Goal: Find specific page/section: Find specific page/section

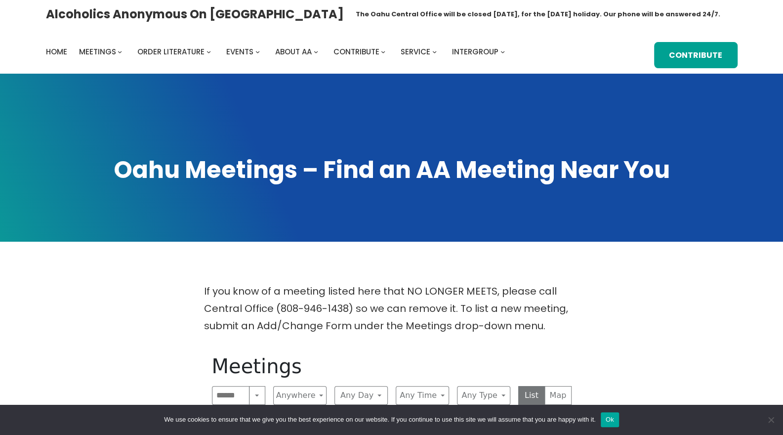
click at [611, 422] on button "Ok" at bounding box center [610, 419] width 18 height 15
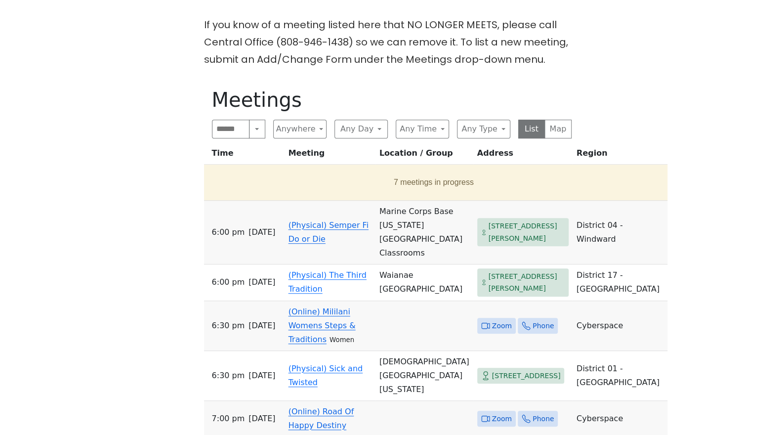
scroll to position [266, 0]
click at [560, 139] on button "Map" at bounding box center [557, 129] width 27 height 19
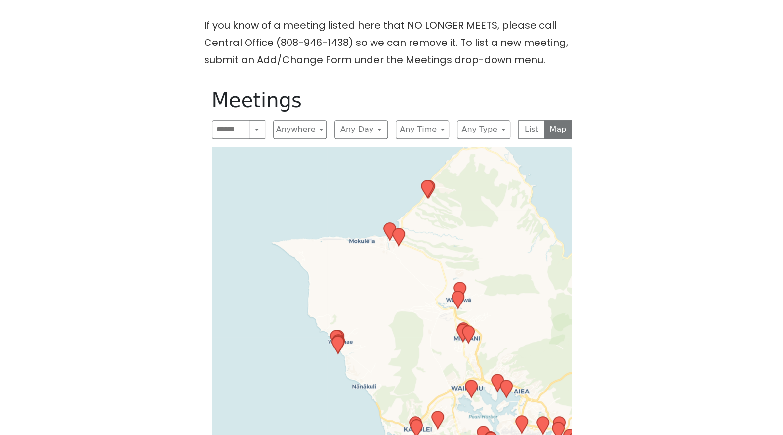
drag, startPoint x: 332, startPoint y: 264, endPoint x: 444, endPoint y: 272, distance: 112.9
click at [444, 272] on div "Leaflet | © OpenStreetMap contributors © CARTO" at bounding box center [392, 327] width 360 height 361
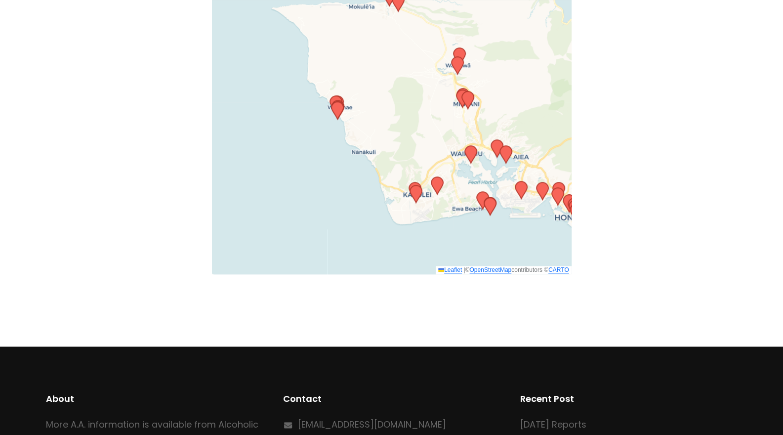
scroll to position [396, 0]
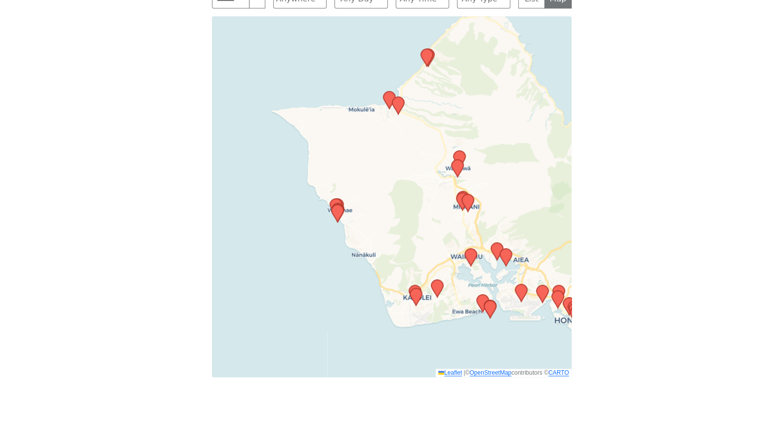
click at [388, 109] on icon at bounding box center [389, 99] width 12 height 17
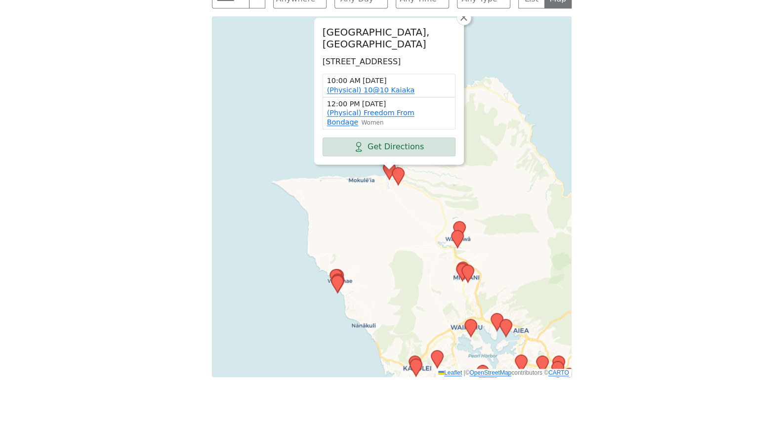
click at [397, 185] on icon at bounding box center [398, 175] width 12 height 17
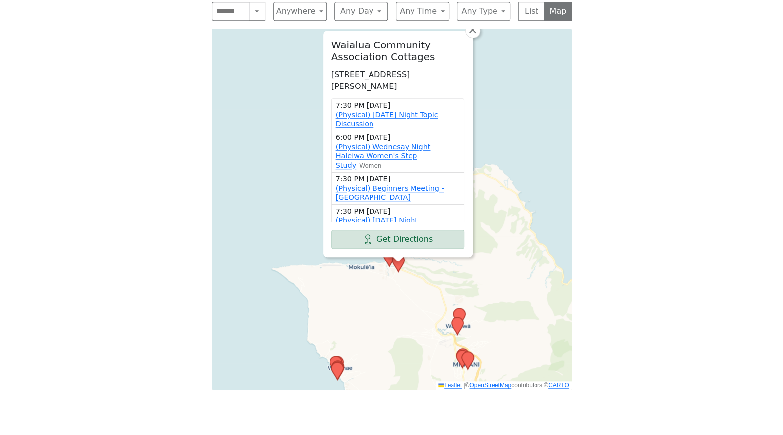
scroll to position [383, 0]
click at [454, 205] on div "7:30 PM [DATE] (Physical) Beginners Meeting - [GEOGRAPHIC_DATA]" at bounding box center [397, 188] width 133 height 33
click at [383, 169] on link "(Physical) Wednesay Night Haleiwa Women's Step Study" at bounding box center [383, 156] width 95 height 26
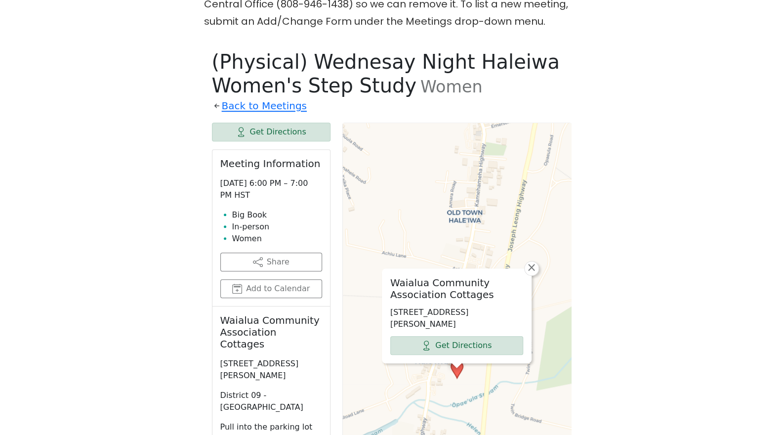
scroll to position [298, 0]
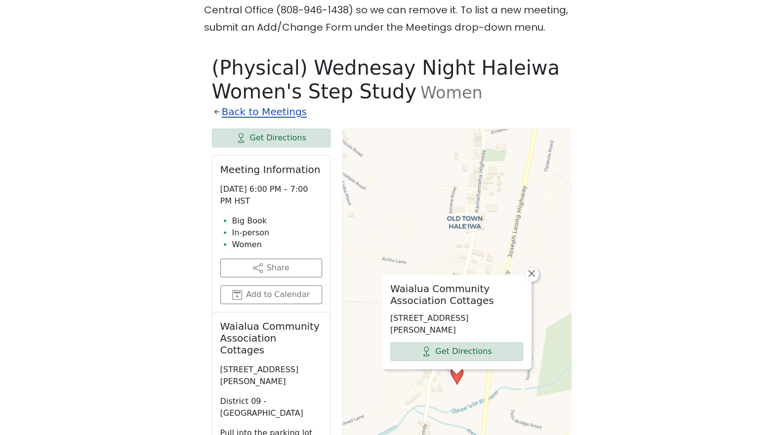
click at [260, 121] on link "Back to Meetings" at bounding box center [264, 111] width 85 height 17
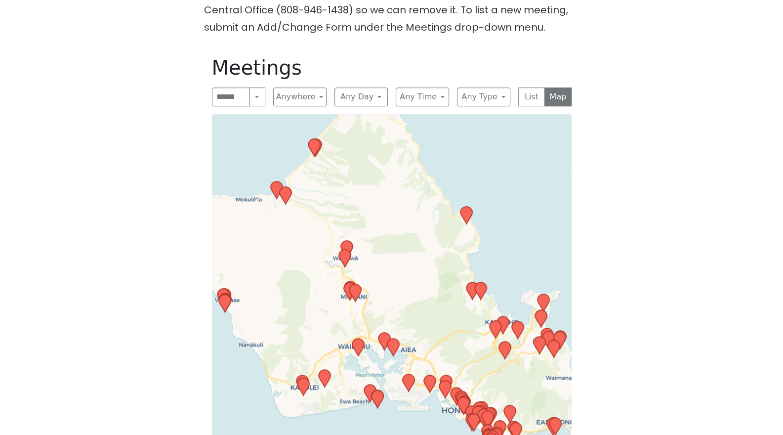
click at [287, 204] on icon at bounding box center [285, 195] width 12 height 17
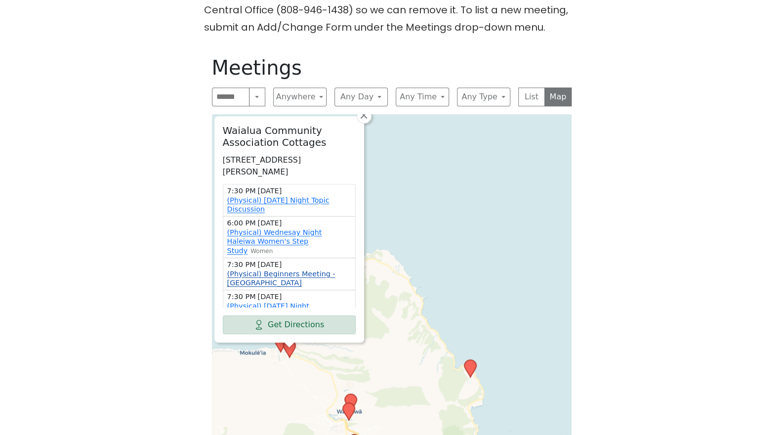
click at [235, 287] on link "(Physical) Beginners Meeting - [GEOGRAPHIC_DATA]" at bounding box center [281, 278] width 108 height 17
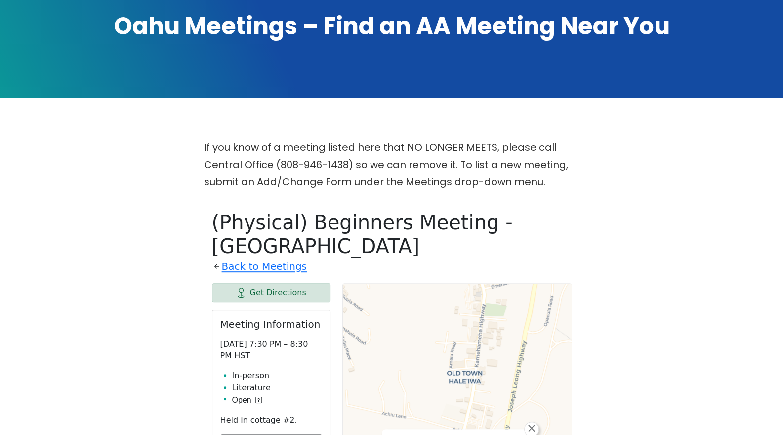
scroll to position [145, 0]
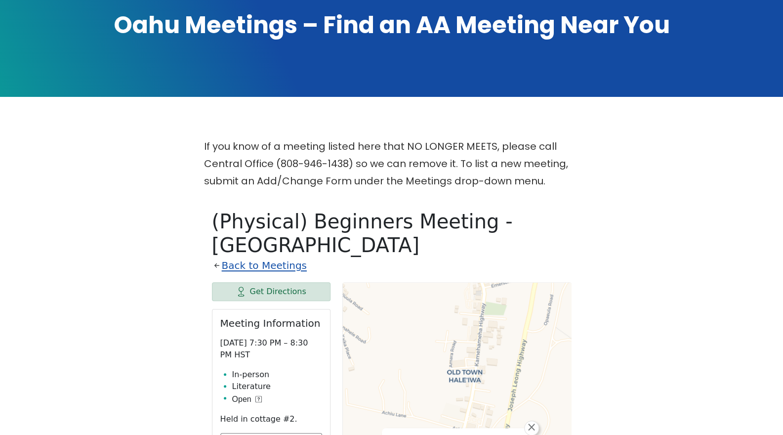
click at [272, 274] on link "Back to Meetings" at bounding box center [264, 265] width 85 height 17
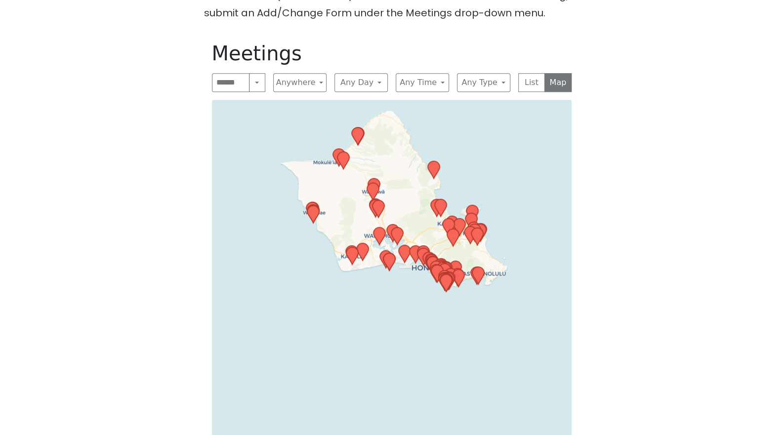
scroll to position [314, 0]
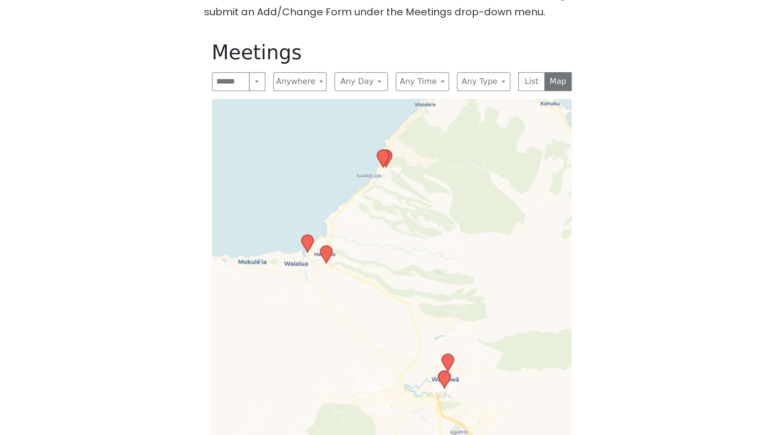
click at [382, 167] on icon at bounding box center [383, 158] width 12 height 17
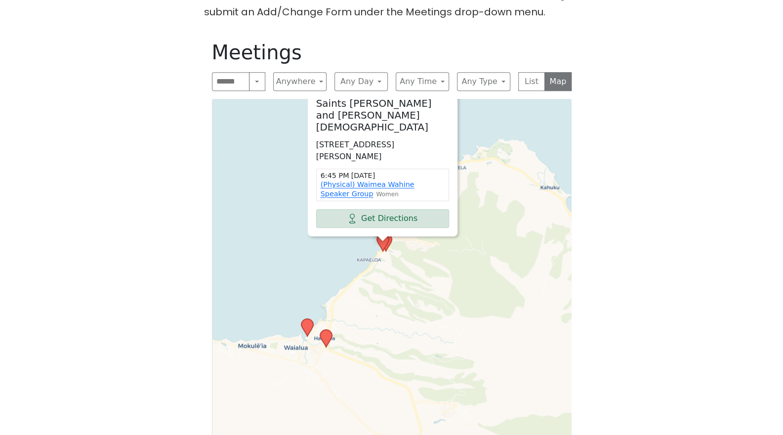
click at [306, 336] on icon at bounding box center [307, 327] width 12 height 17
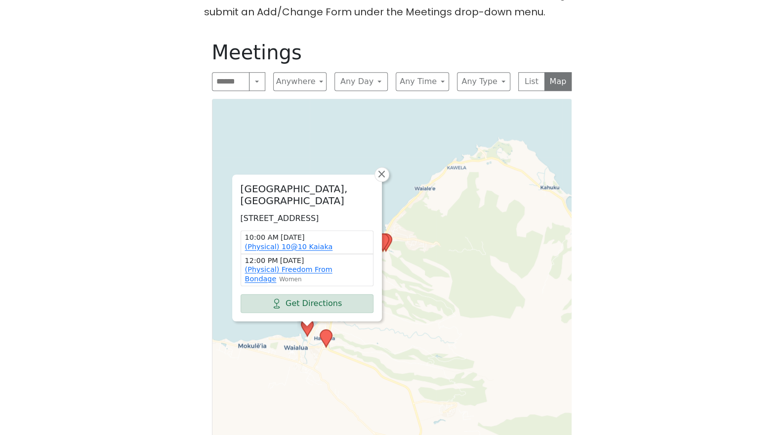
click at [326, 347] on icon at bounding box center [326, 337] width 12 height 17
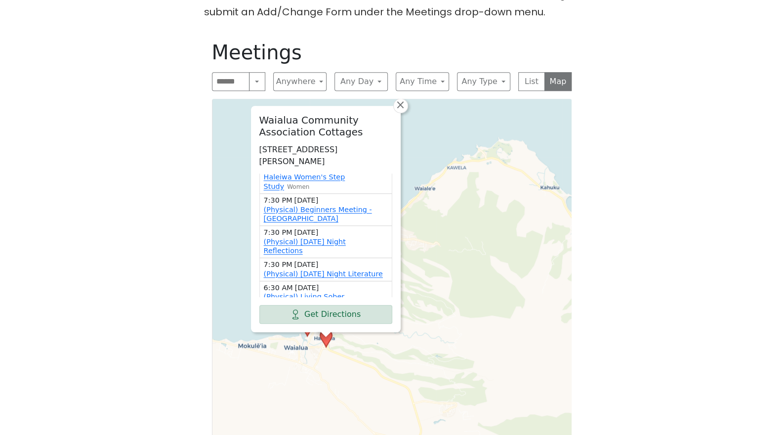
scroll to position [60, 0]
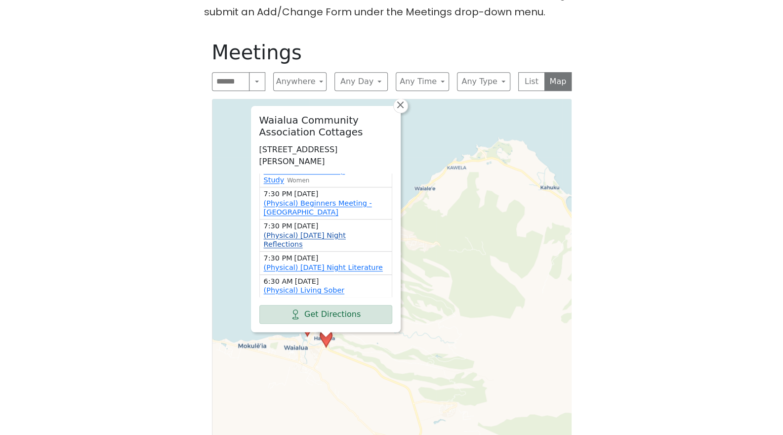
click at [283, 248] on link "(Physical) [DATE] Night Reflections" at bounding box center [305, 239] width 82 height 17
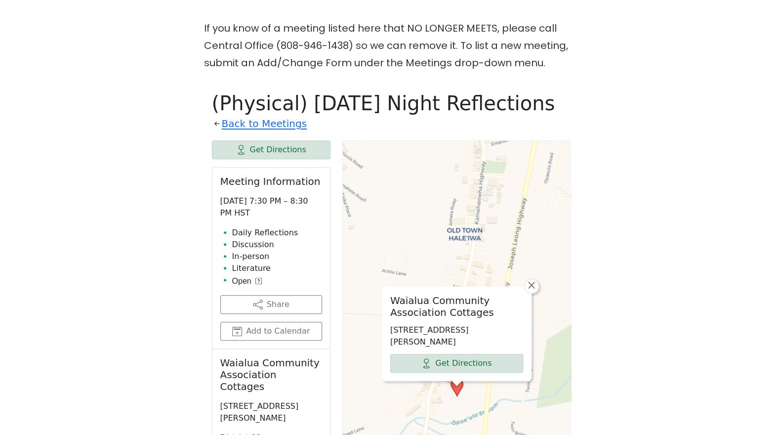
scroll to position [264, 0]
click at [259, 283] on icon at bounding box center [258, 280] width 6 height 6
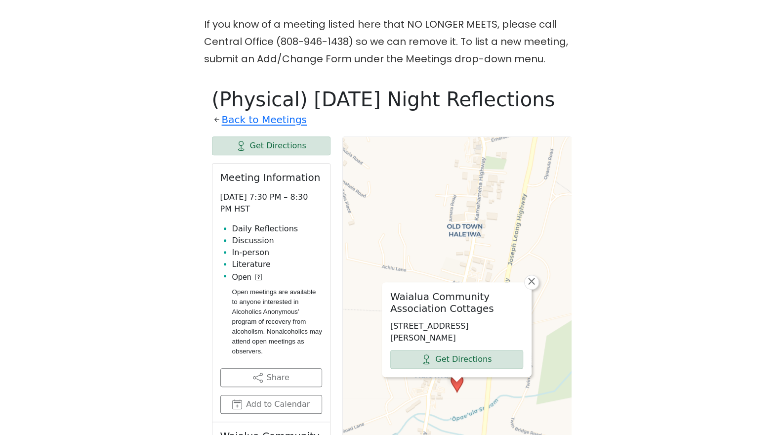
scroll to position [266, 0]
